Goal: Task Accomplishment & Management: Manage account settings

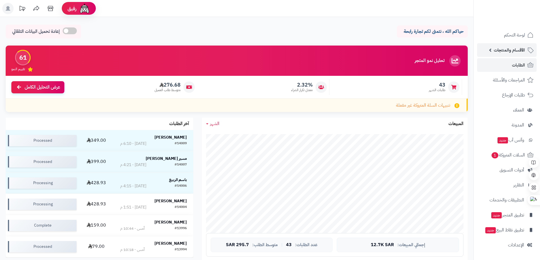
click at [499, 52] on span "الأقسام والمنتجات" at bounding box center [509, 50] width 31 height 8
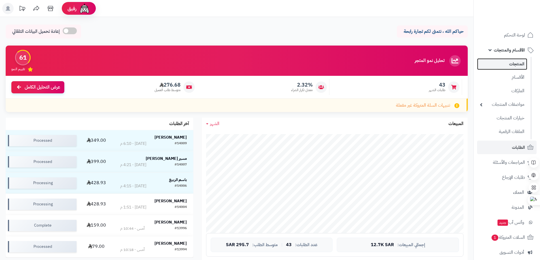
click at [509, 64] on link "المنتجات" at bounding box center [502, 64] width 50 height 12
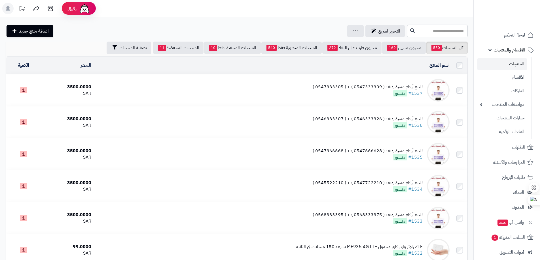
click at [382, 86] on div "للبيع أرقام مميزة رديف ( 0547333309 ) + ( 0547333305 )" at bounding box center [368, 87] width 110 height 7
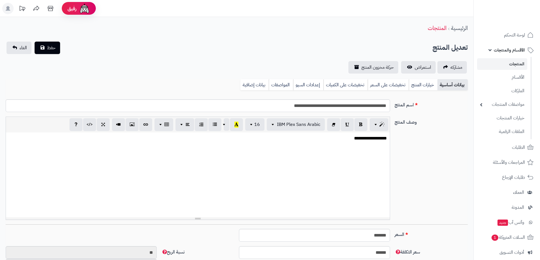
scroll to position [302, 0]
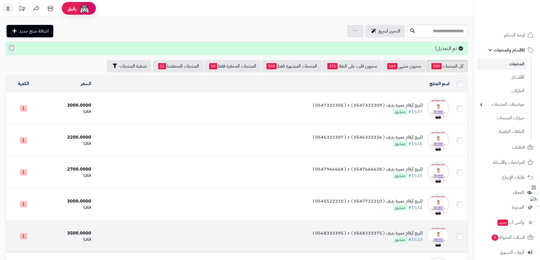
click at [368, 231] on div "للبيع أرقام مميزة رديف ( 0568333375 ) + ( 0568333395 )" at bounding box center [368, 233] width 110 height 7
